Goal: Task Accomplishment & Management: Manage account settings

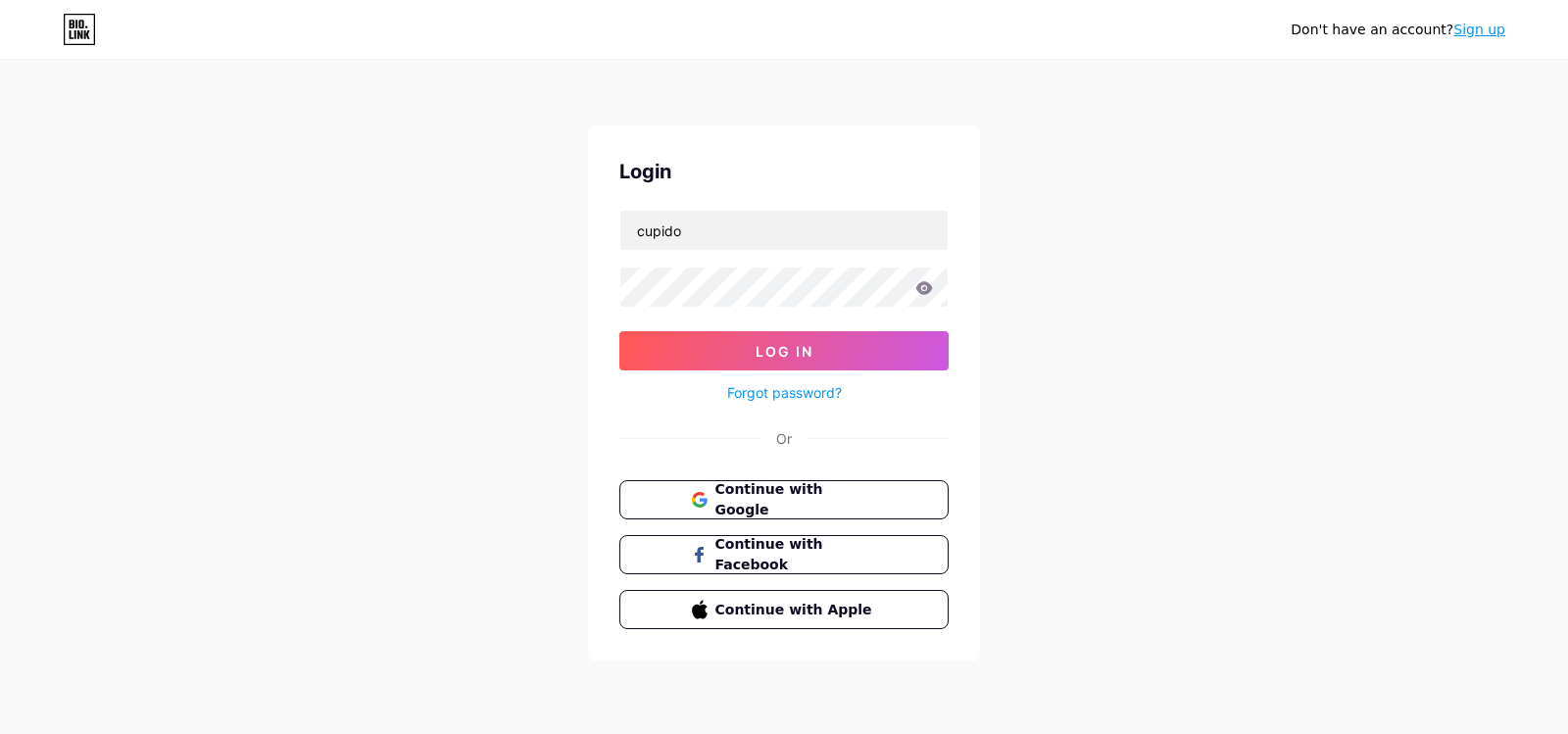
type input "cupido"
click at [619, 332] on button "Log In" at bounding box center [784, 351] width 330 height 39
click at [664, 345] on button "Log In" at bounding box center [784, 351] width 330 height 39
click at [670, 333] on button "Log In" at bounding box center [784, 351] width 330 height 39
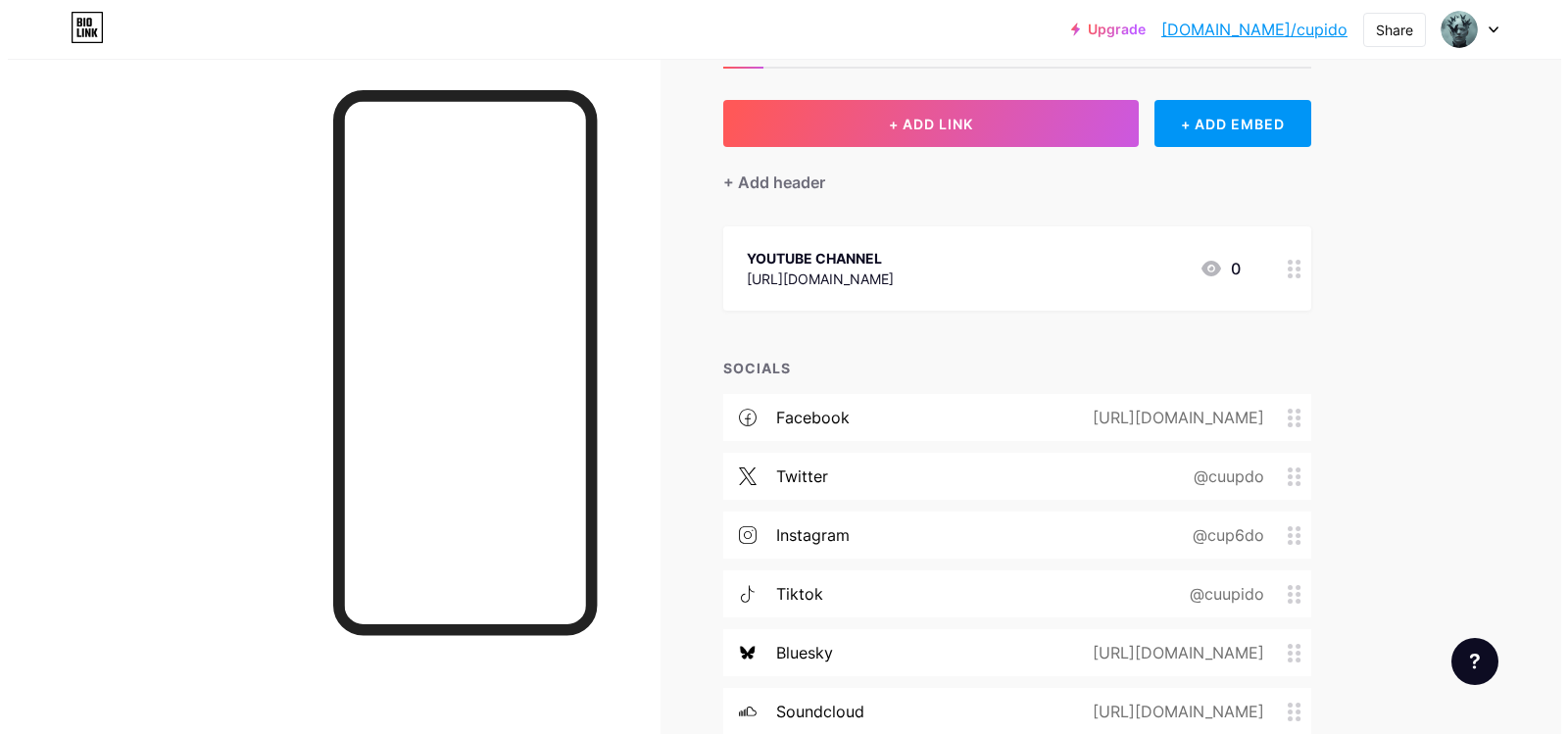
scroll to position [239, 0]
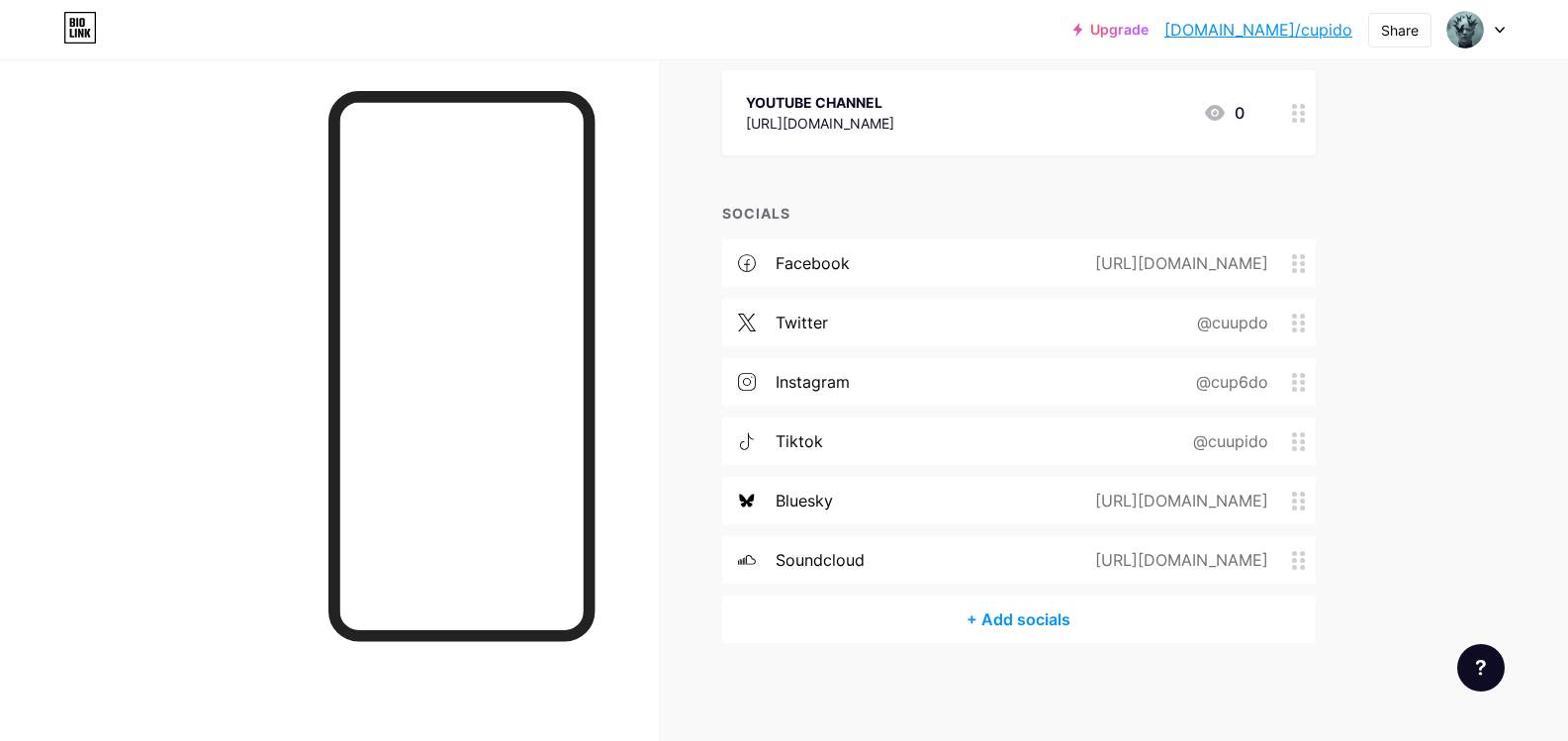
click at [1007, 626] on div "+ Add socials" at bounding box center [1019, 620] width 594 height 48
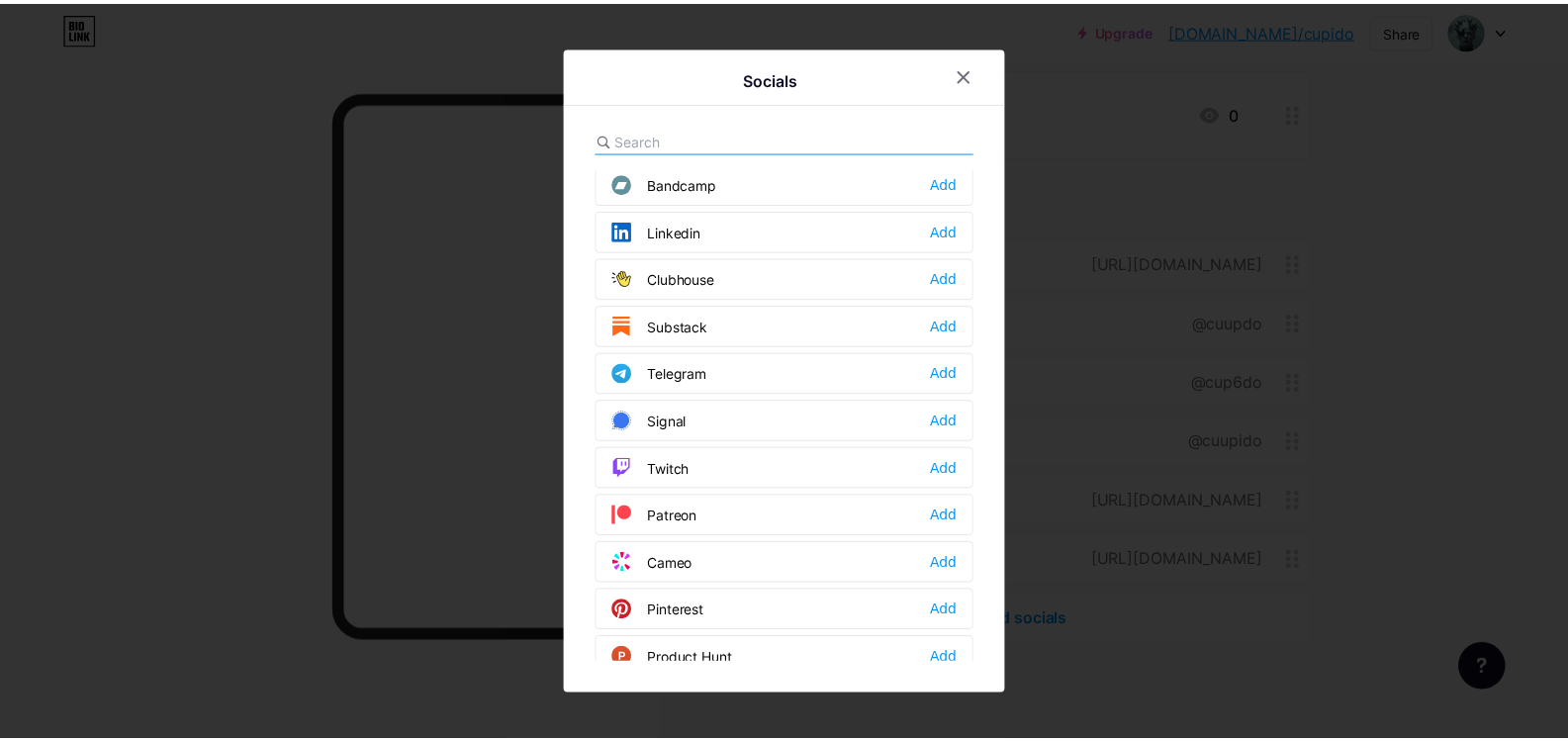
scroll to position [1089, 0]
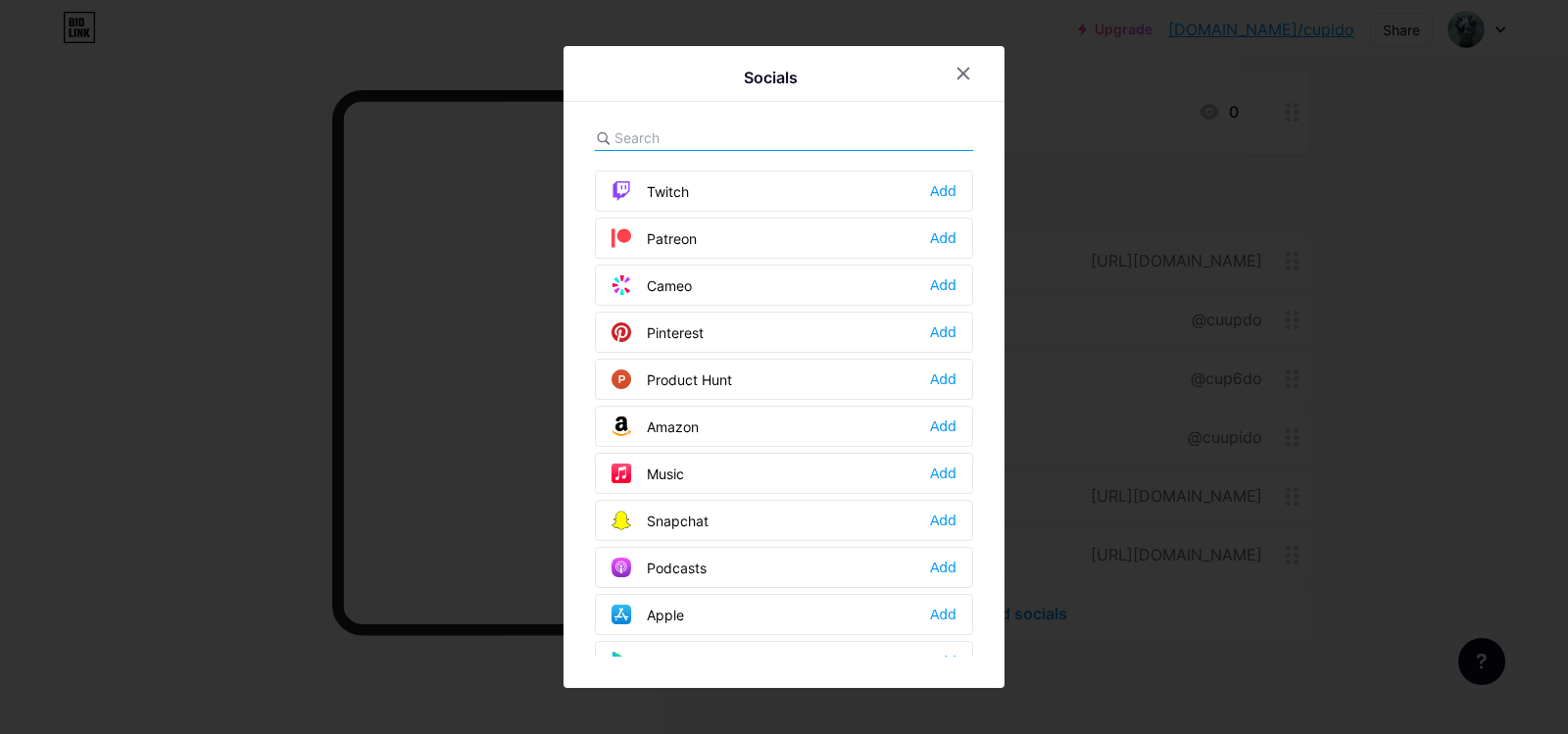
click at [700, 519] on div "Snapchat" at bounding box center [659, 520] width 97 height 20
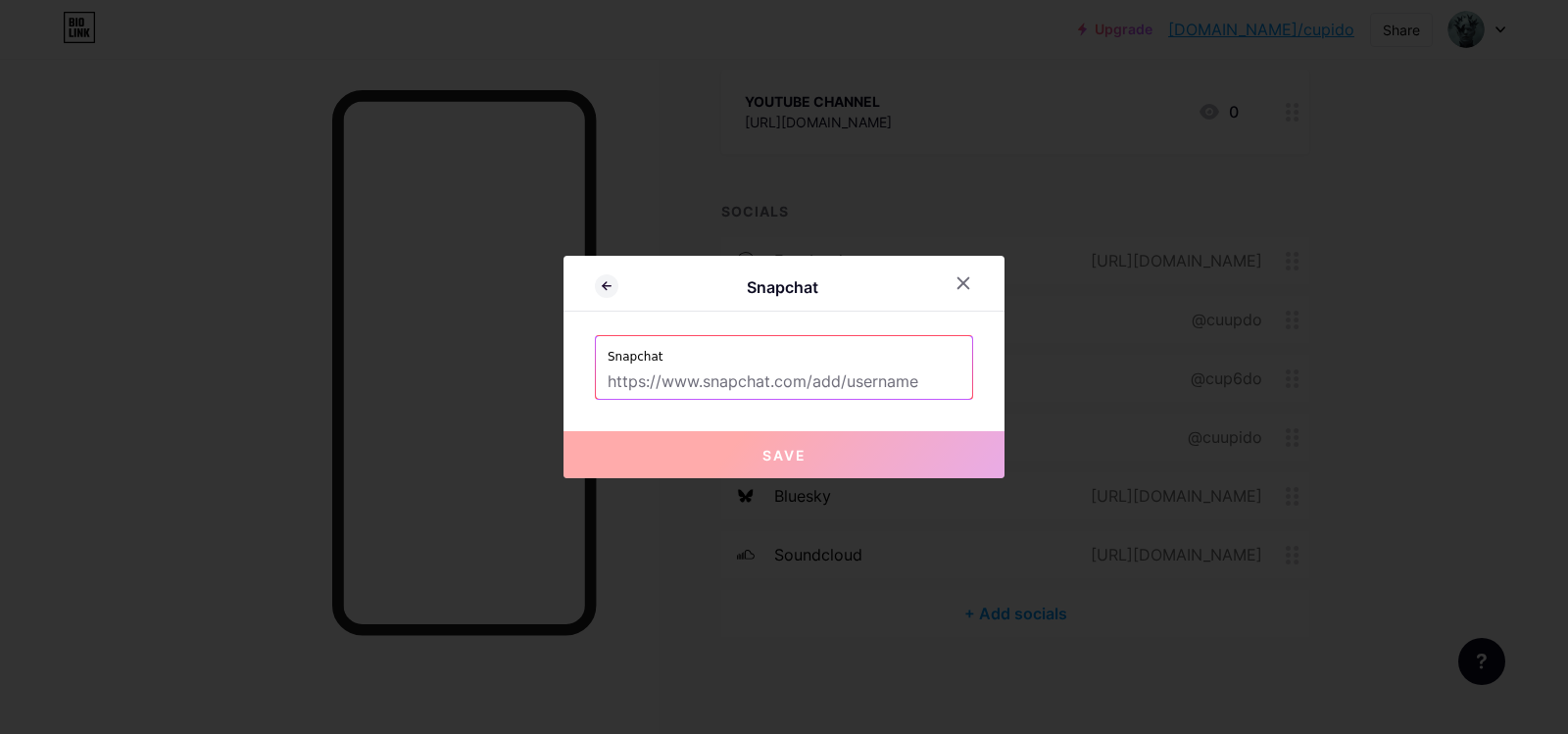
click at [708, 360] on label "Snapchat" at bounding box center [784, 351] width 353 height 30
click at [708, 384] on input "text" at bounding box center [784, 382] width 353 height 33
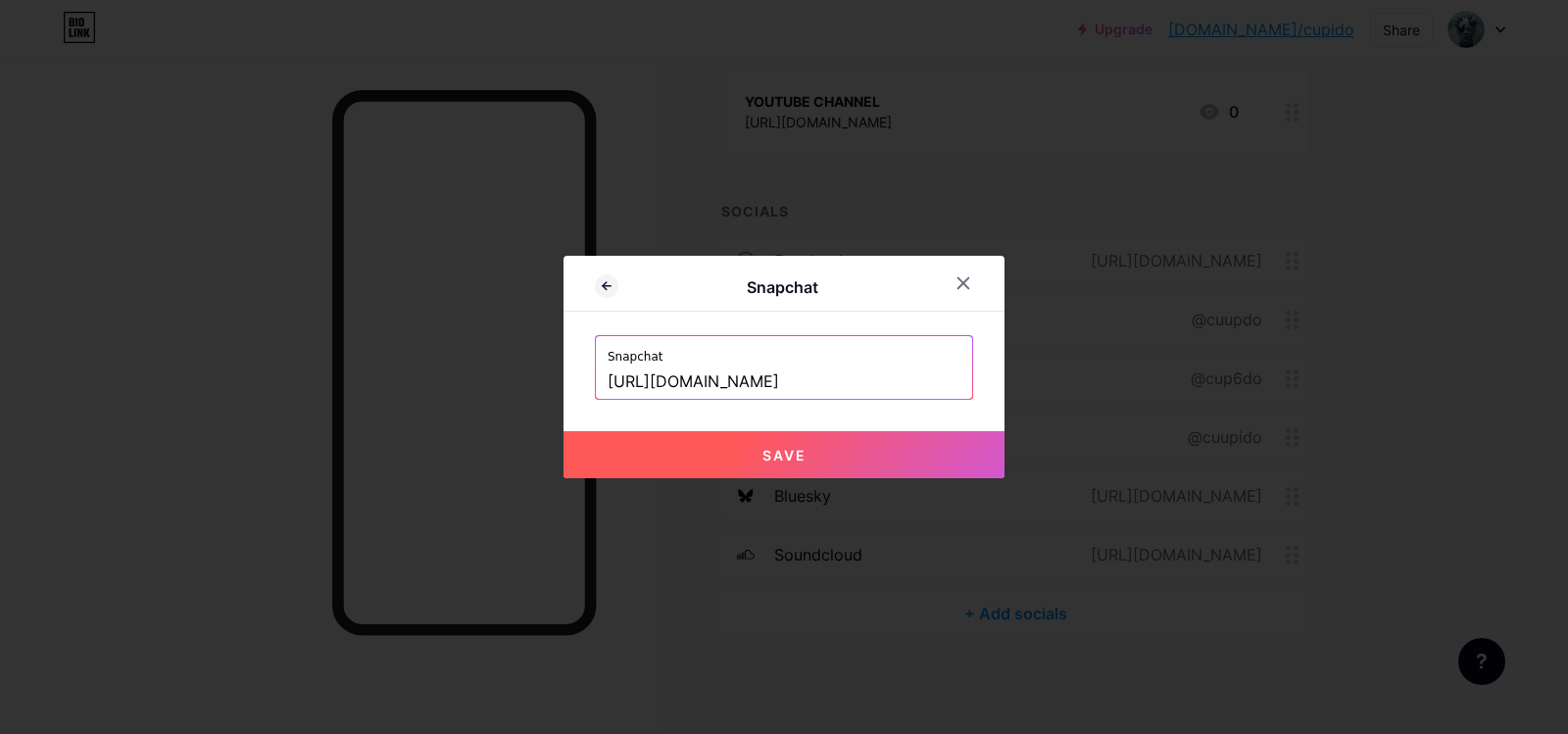
type input "[URL][DOMAIN_NAME]"
click at [761, 443] on button "Save" at bounding box center [784, 455] width 441 height 47
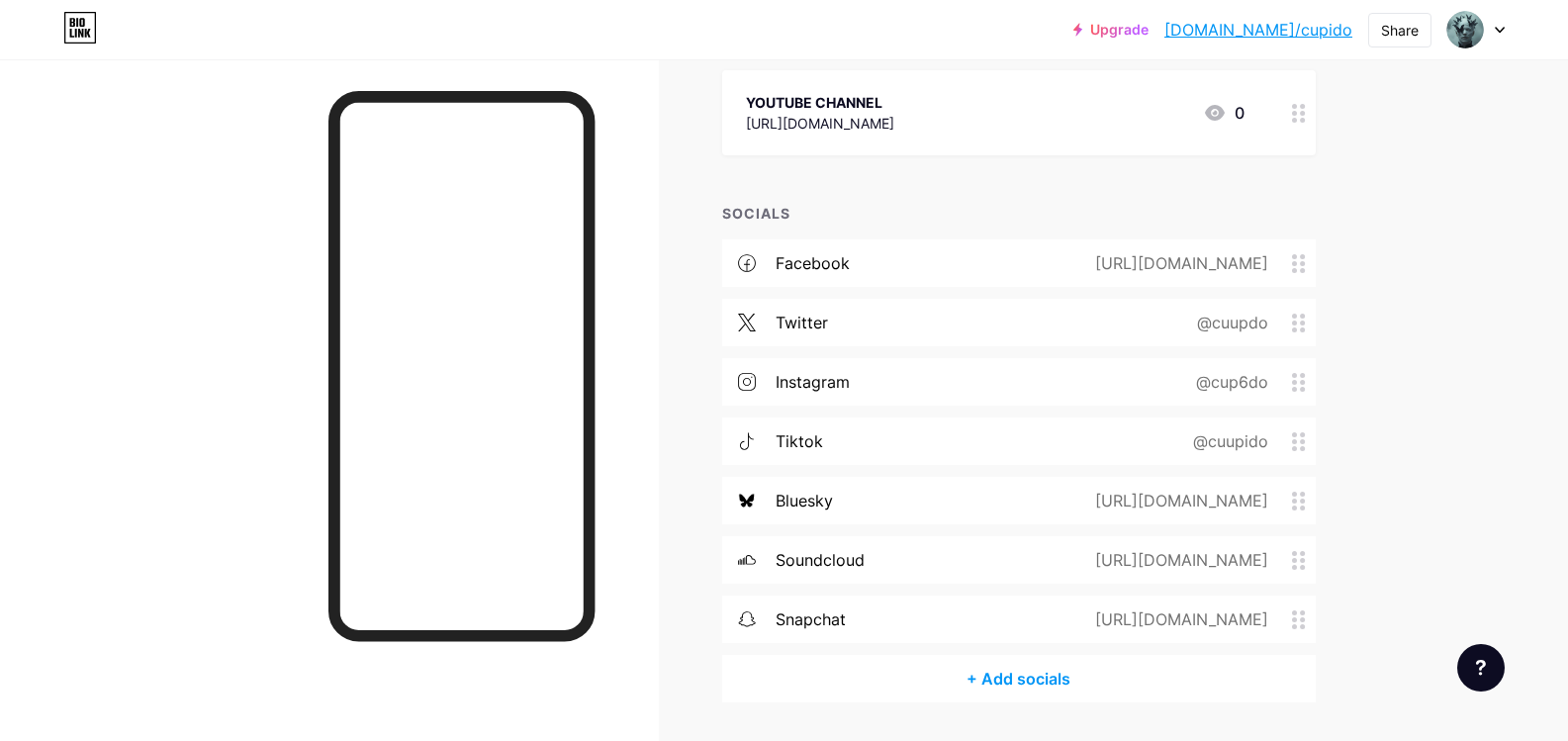
click at [823, 399] on div "instagram @cup6do" at bounding box center [1019, 382] width 594 height 48
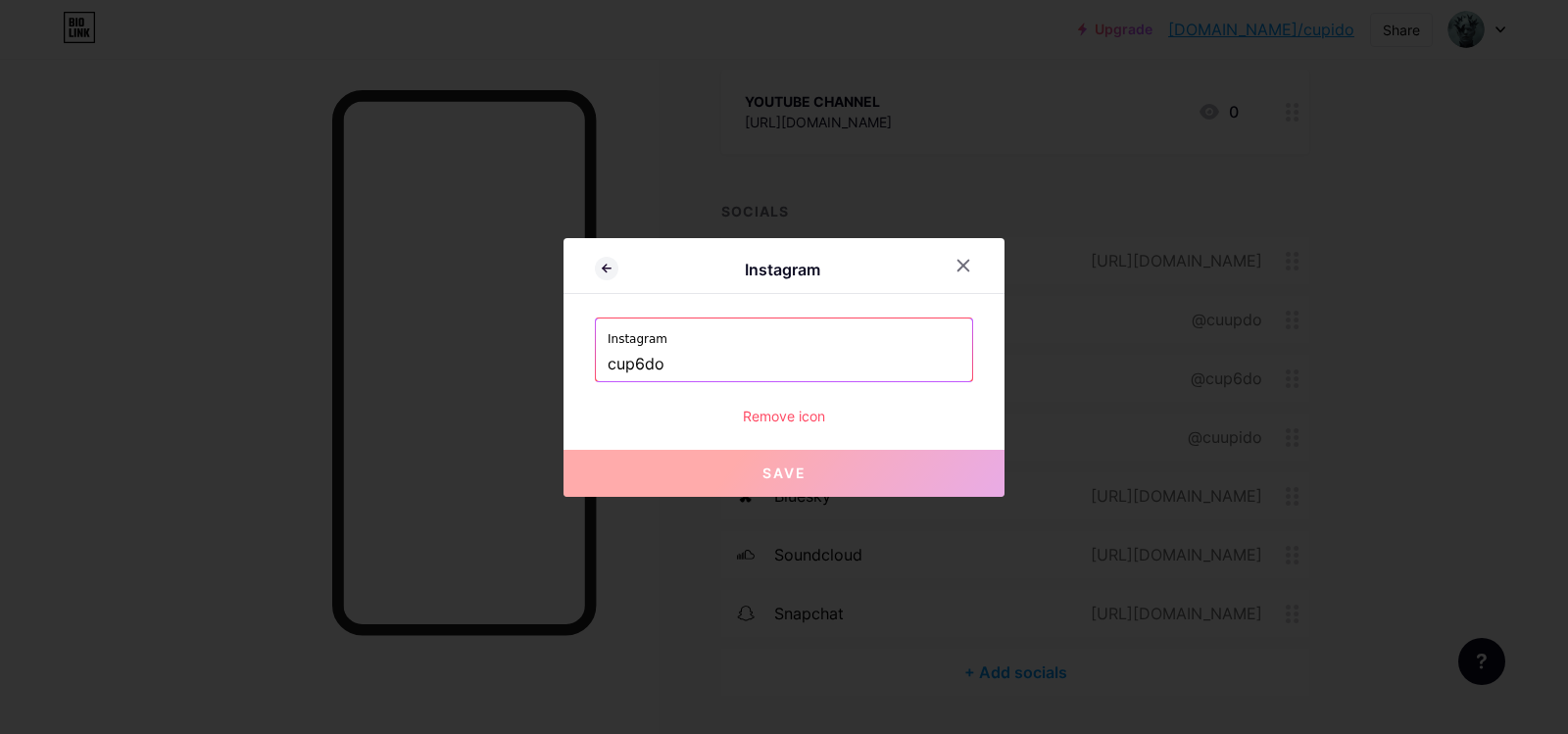
click at [747, 362] on input "cup6do" at bounding box center [784, 365] width 353 height 33
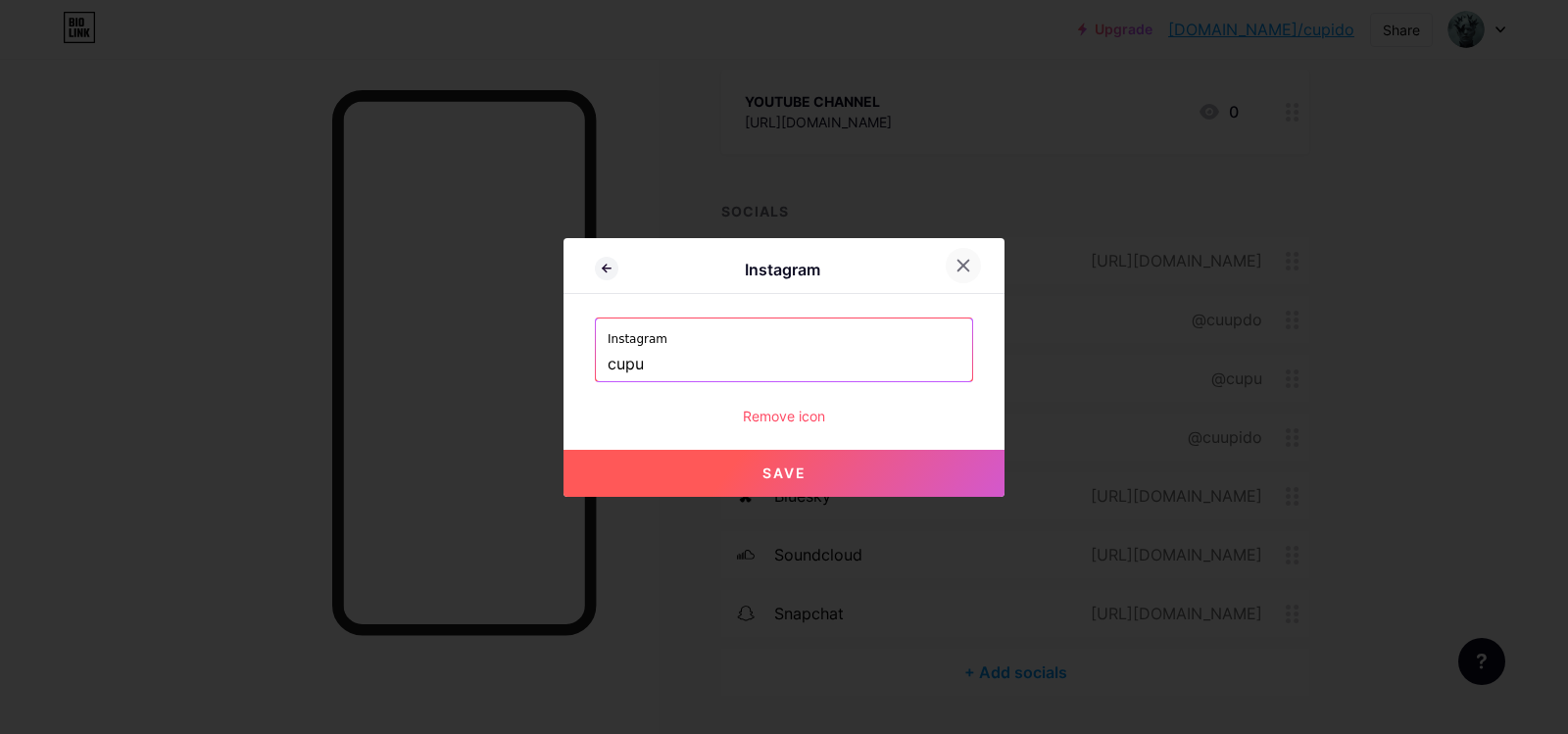
type input "cupu"
click at [968, 280] on div at bounding box center [964, 266] width 35 height 35
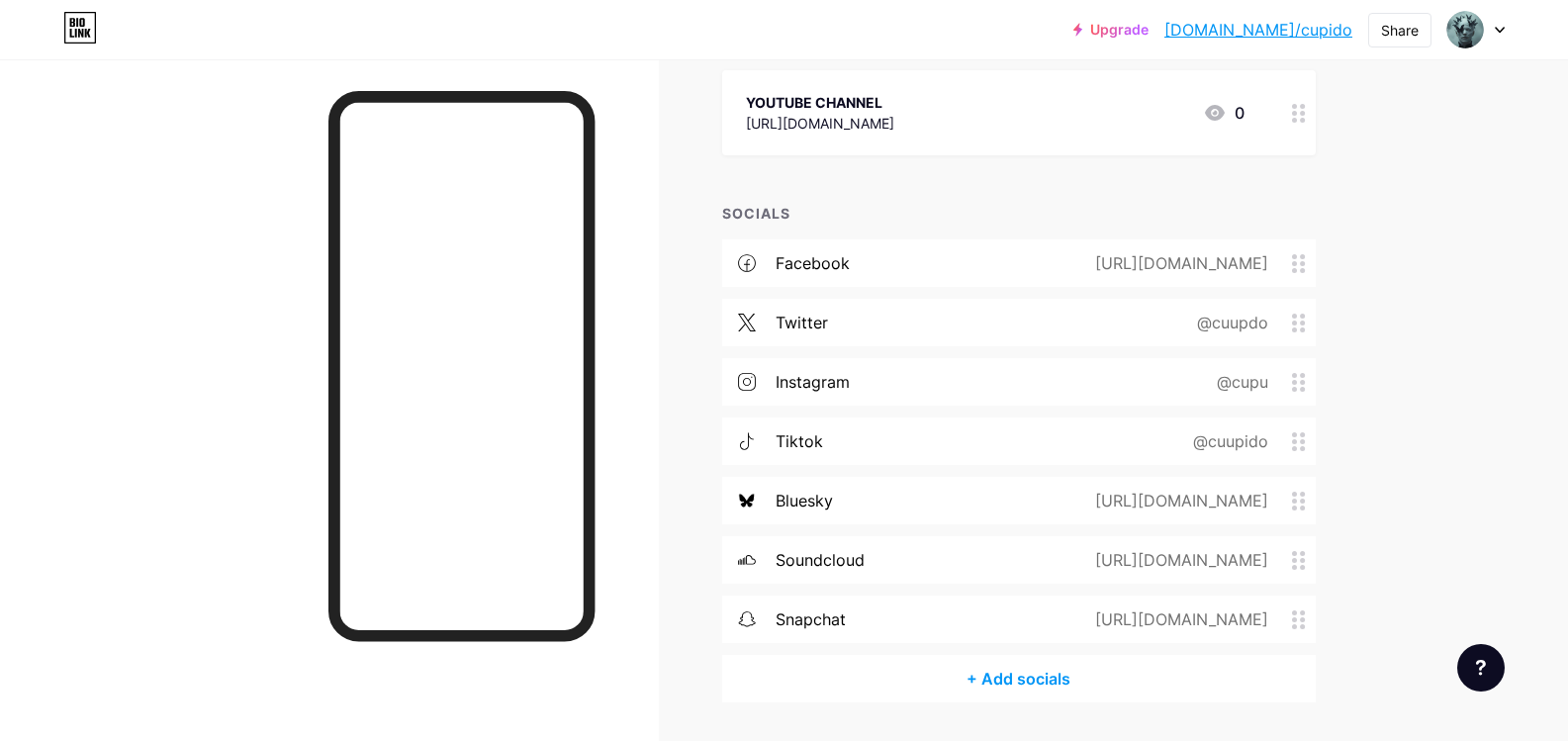
click at [1292, 372] on div "@cupu" at bounding box center [1238, 381] width 107 height 24
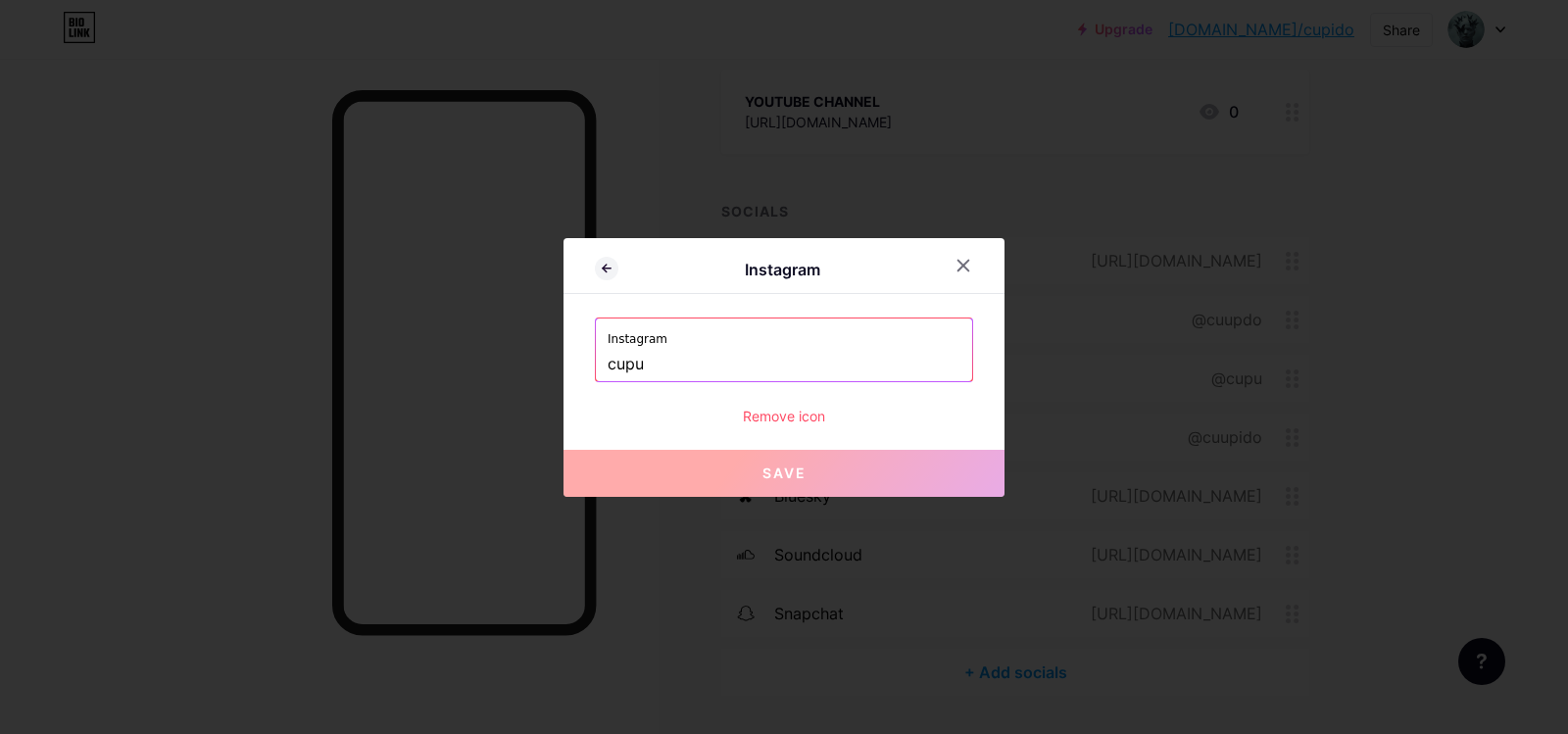
drag, startPoint x: 669, startPoint y: 354, endPoint x: 786, endPoint y: 364, distance: 117.4
click at [671, 354] on input "cupu" at bounding box center [784, 365] width 353 height 33
click at [793, 414] on div "Remove icon" at bounding box center [784, 415] width 378 height 21
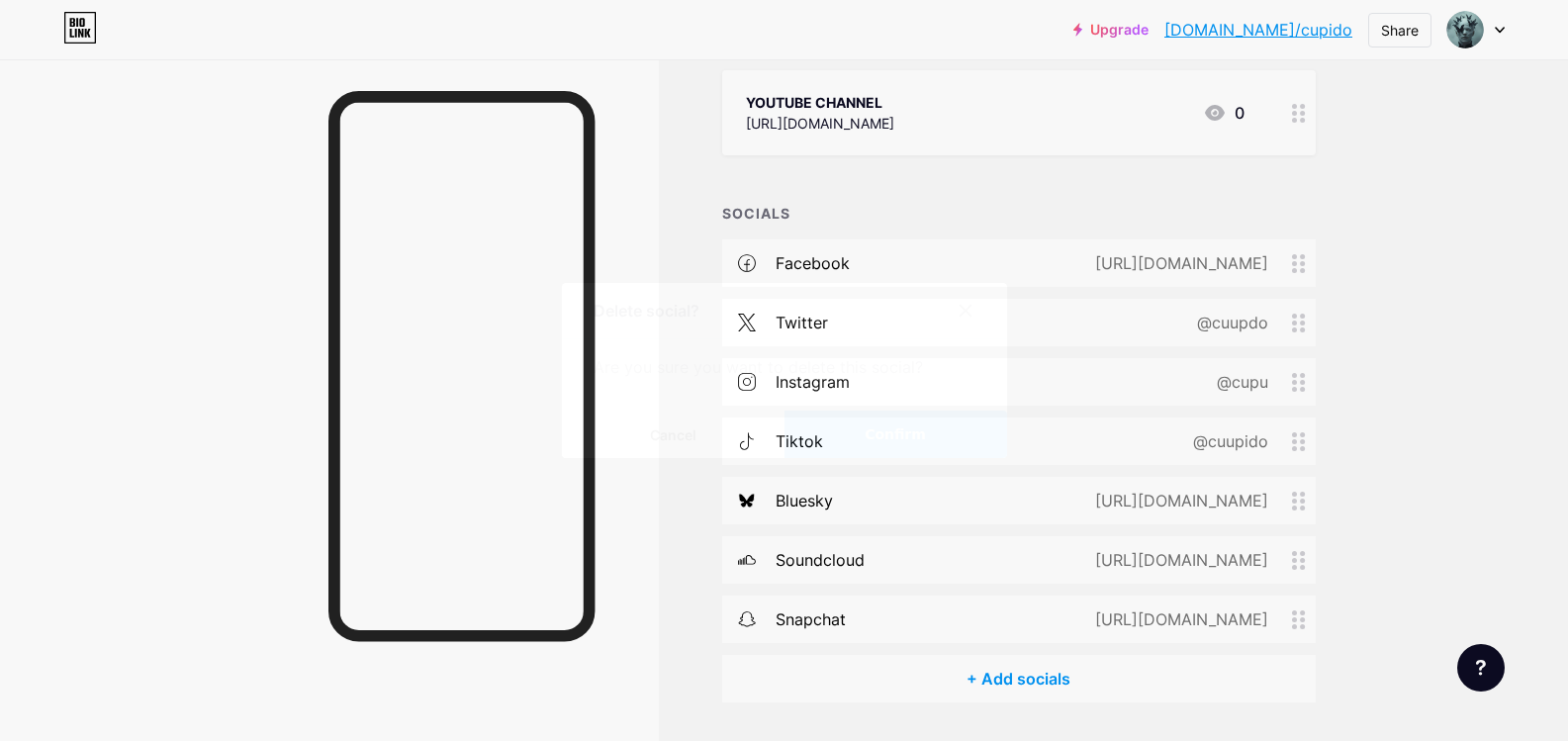
click at [834, 415] on button "Confirm" at bounding box center [896, 434] width 222 height 48
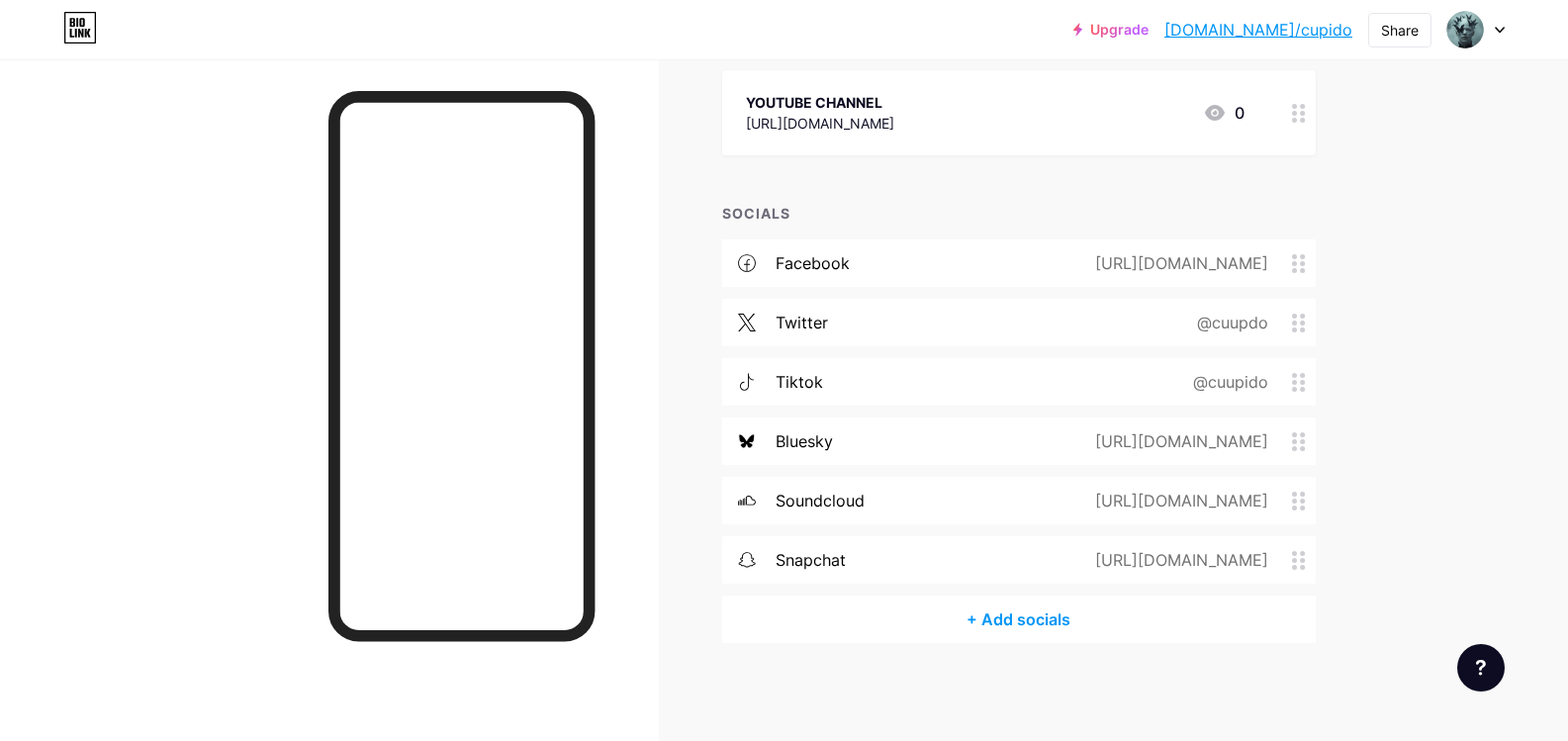
click at [945, 609] on div "+ Add socials" at bounding box center [1019, 620] width 594 height 48
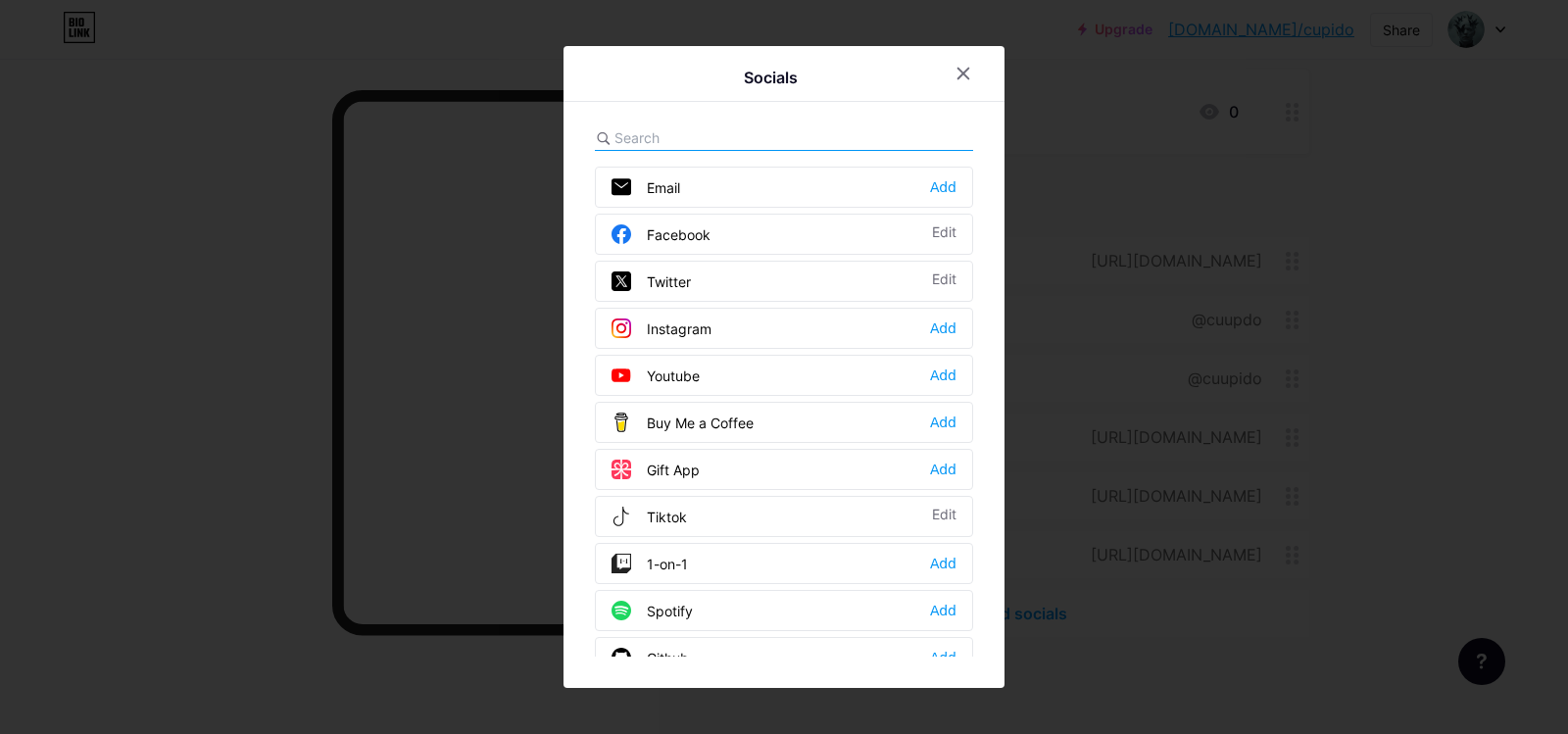
click at [780, 336] on div "Instagram Add" at bounding box center [784, 329] width 378 height 41
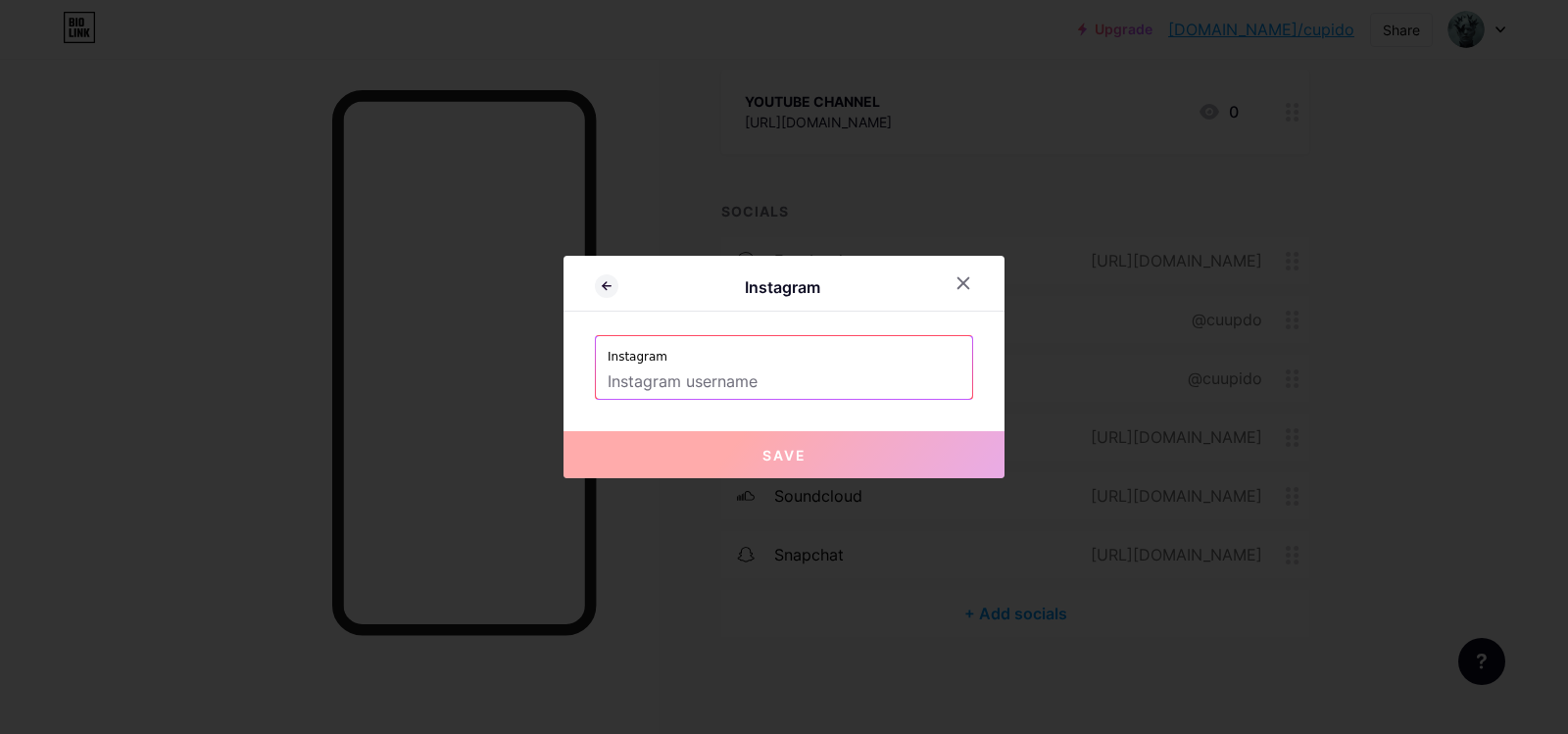
click at [781, 358] on label "Instagram" at bounding box center [784, 351] width 353 height 30
click at [787, 375] on input "text" at bounding box center [784, 382] width 353 height 33
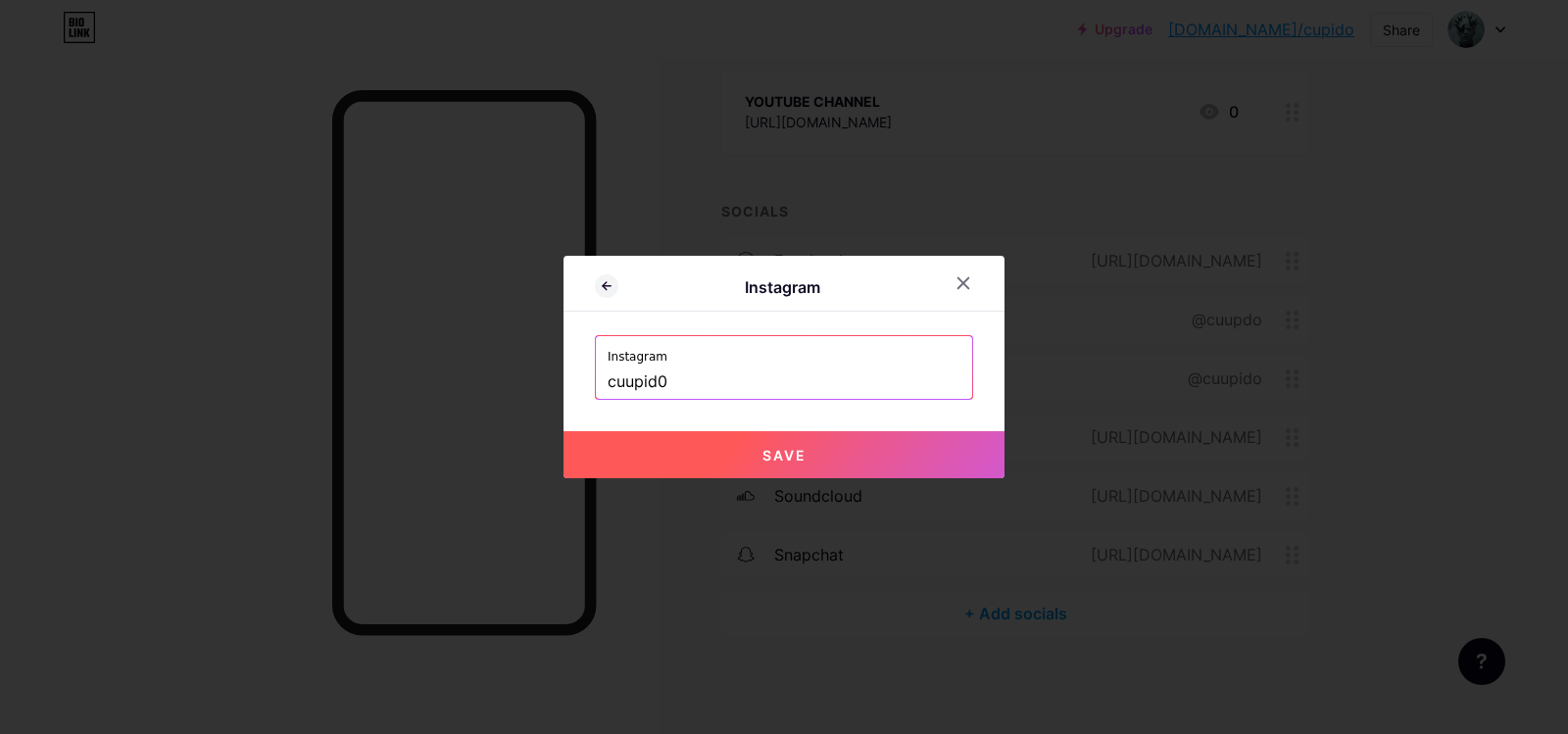
click at [688, 471] on button "Save" at bounding box center [784, 455] width 441 height 47
type input "[URL][DOMAIN_NAME]"
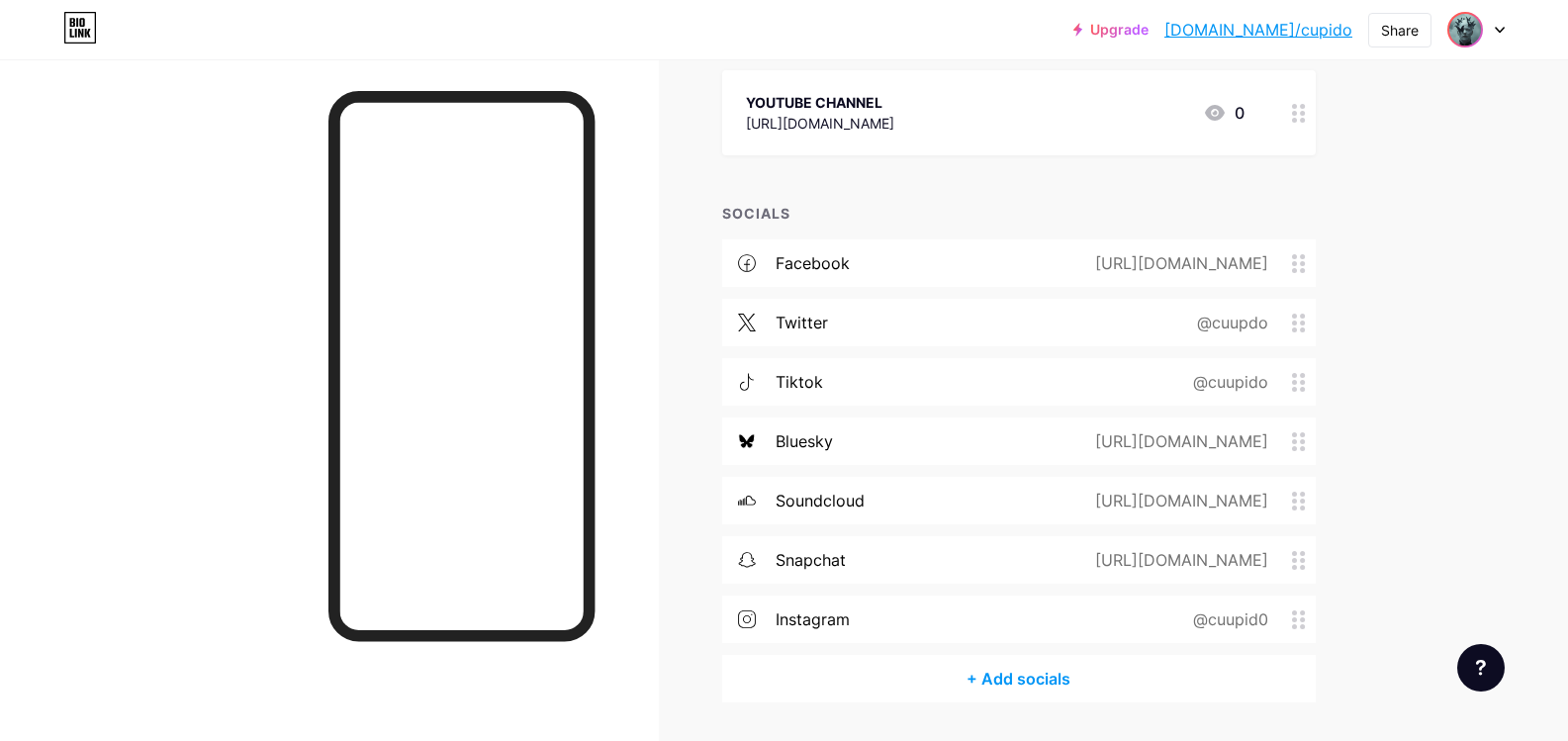
click at [1480, 22] on span at bounding box center [1465, 30] width 32 height 32
click at [1387, 288] on li "Logout" at bounding box center [1380, 278] width 245 height 54
